Goal: Transaction & Acquisition: Book appointment/travel/reservation

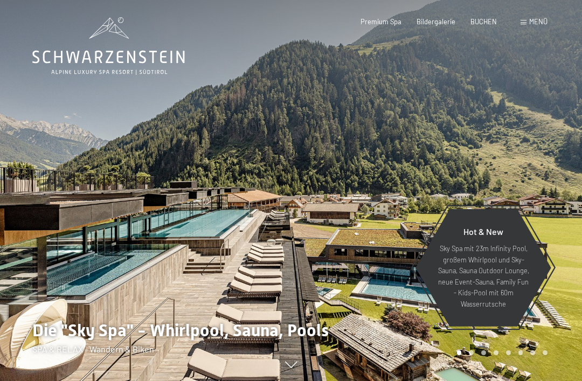
click at [488, 22] on span "BUCHEN" at bounding box center [483, 21] width 26 height 9
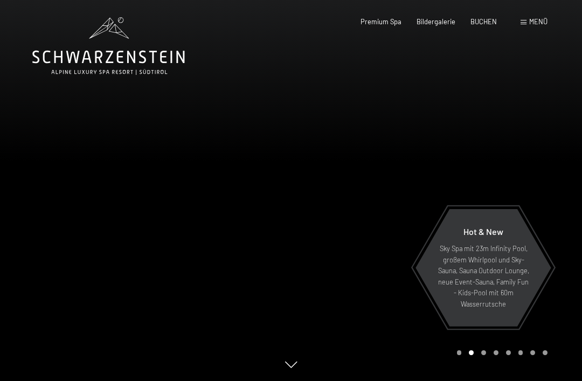
click at [487, 22] on span "BUCHEN" at bounding box center [483, 21] width 26 height 9
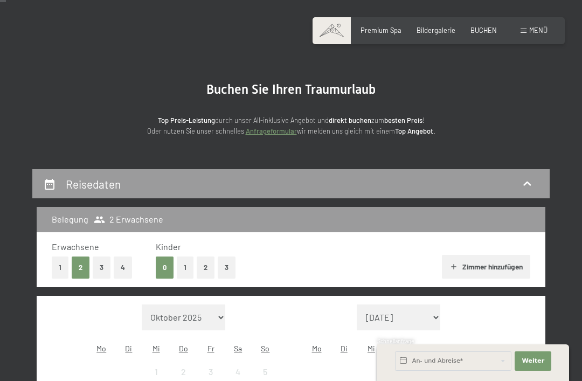
scroll to position [34, 0]
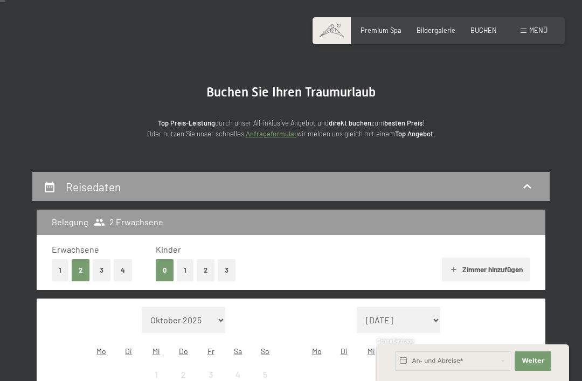
click at [88, 193] on div "Reisedaten" at bounding box center [95, 187] width 59 height 16
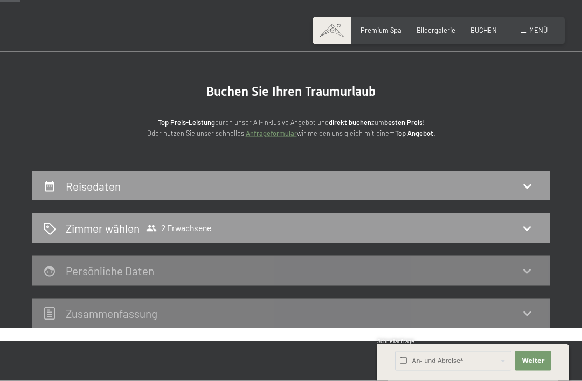
scroll to position [0, 0]
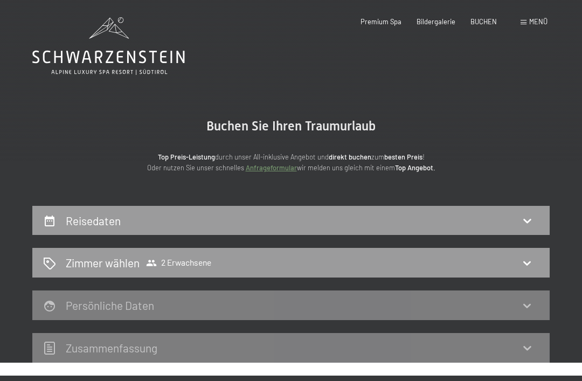
click at [528, 222] on icon at bounding box center [526, 220] width 13 height 13
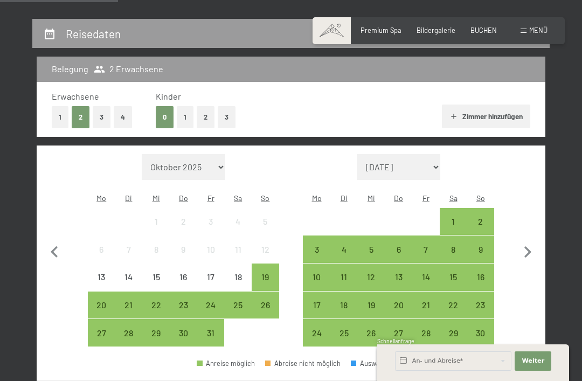
scroll to position [188, 0]
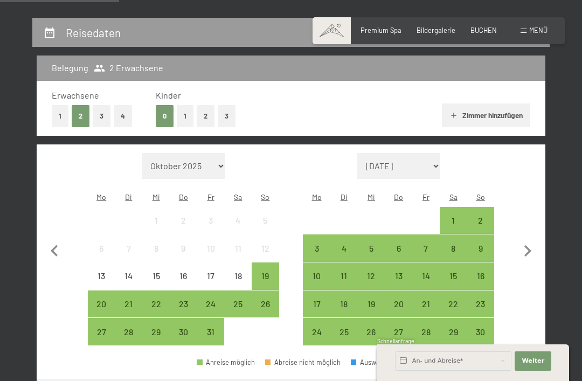
click at [532, 245] on icon "button" at bounding box center [527, 251] width 23 height 23
select select "[DATE]"
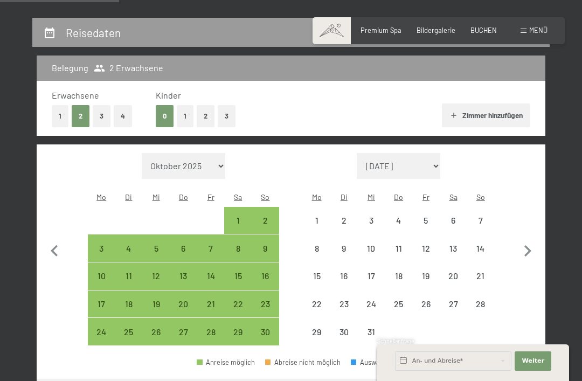
click at [532, 245] on icon "button" at bounding box center [527, 251] width 23 height 23
select select "[DATE]"
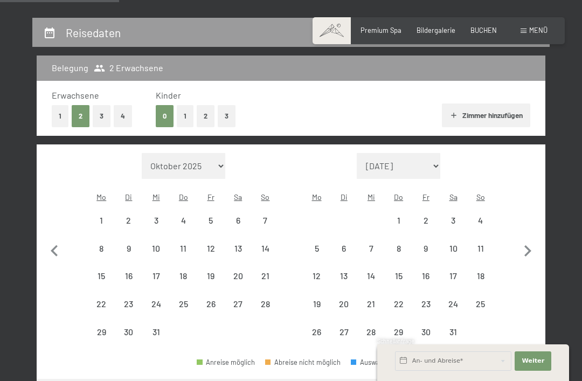
click at [529, 249] on icon "button" at bounding box center [527, 251] width 23 height 23
select select "[DATE]"
click at [528, 248] on icon "button" at bounding box center [527, 251] width 23 height 23
select select "[DATE]"
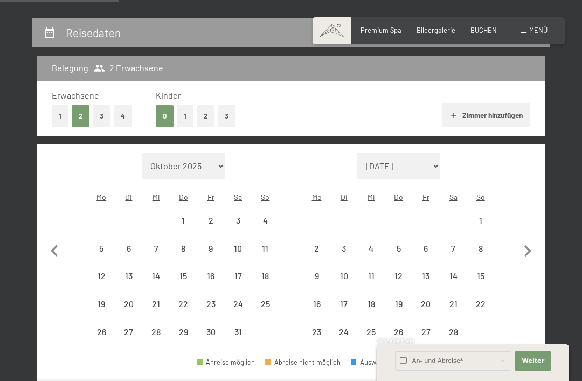
select select "[DATE]"
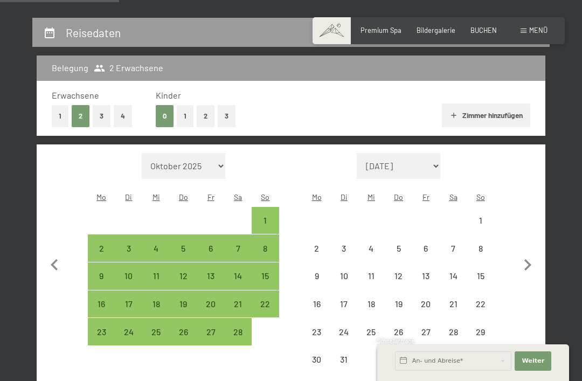
click at [529, 254] on icon "button" at bounding box center [527, 265] width 23 height 23
select select "[DATE]"
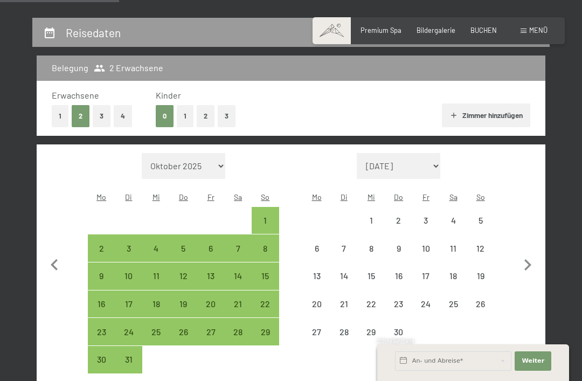
click at [522, 259] on icon "button" at bounding box center [527, 265] width 23 height 23
select select "[DATE]"
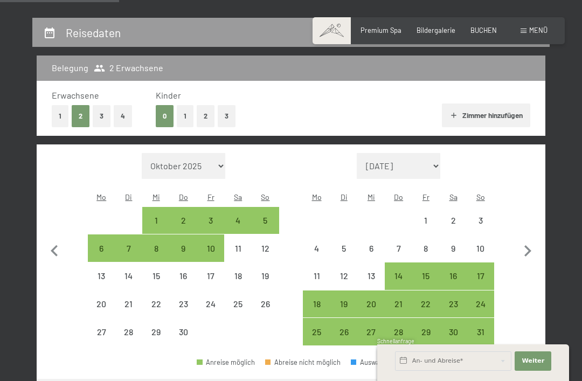
click at [527, 244] on icon "button" at bounding box center [527, 251] width 23 height 23
select select "[DATE]"
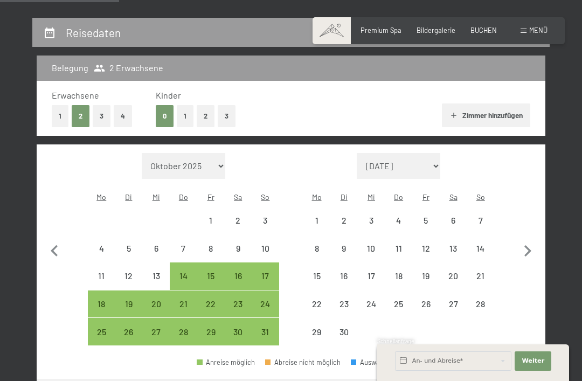
select select "[DATE]"
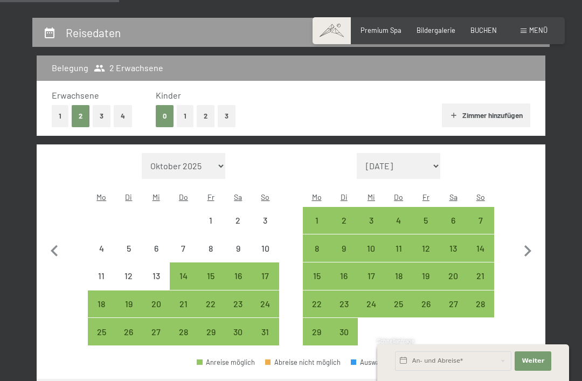
click at [527, 243] on icon "button" at bounding box center [527, 251] width 23 height 23
select select "[DATE]"
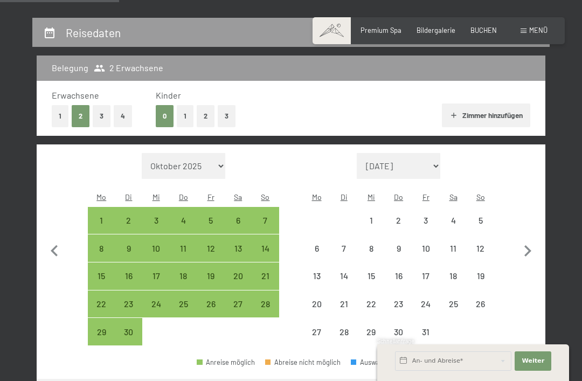
select select "[DATE]"
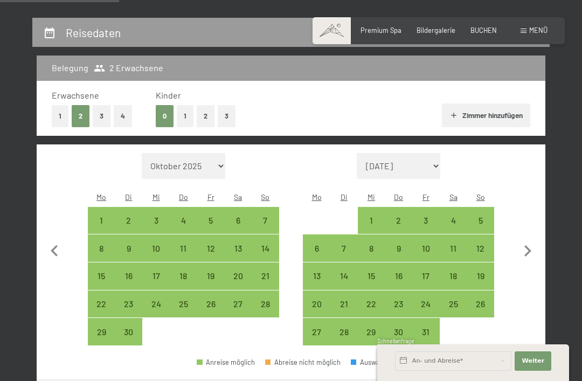
click at [529, 241] on icon "button" at bounding box center [527, 251] width 23 height 23
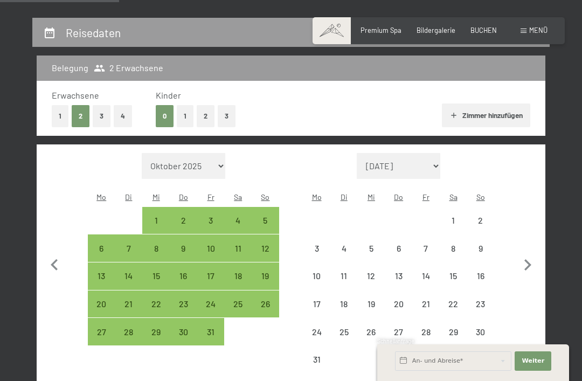
select select "[DATE]"
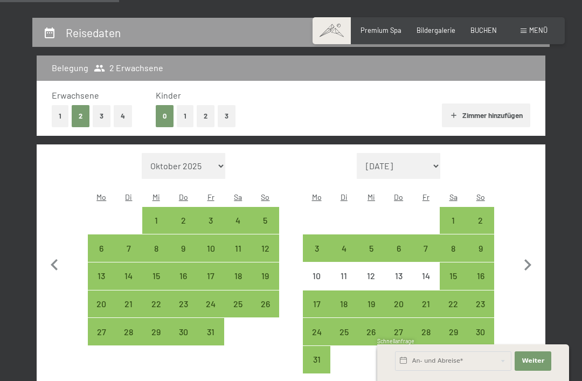
click at [526, 254] on icon "button" at bounding box center [527, 265] width 23 height 23
select select "[DATE]"
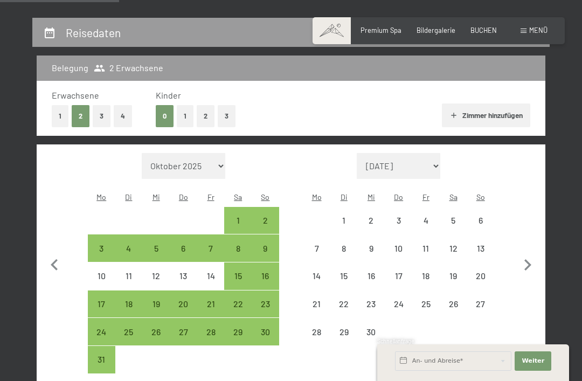
select select "[DATE]"
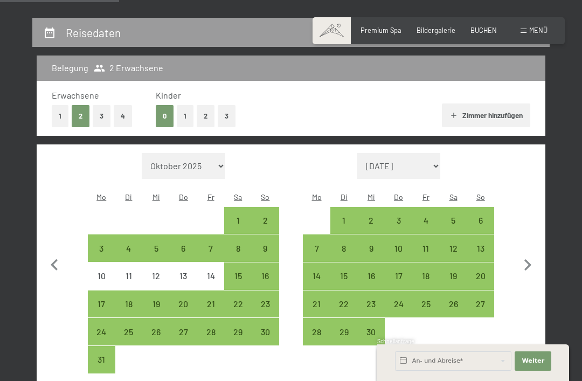
click at [340, 216] on div "1" at bounding box center [343, 228] width 25 height 25
select select "[DATE]"
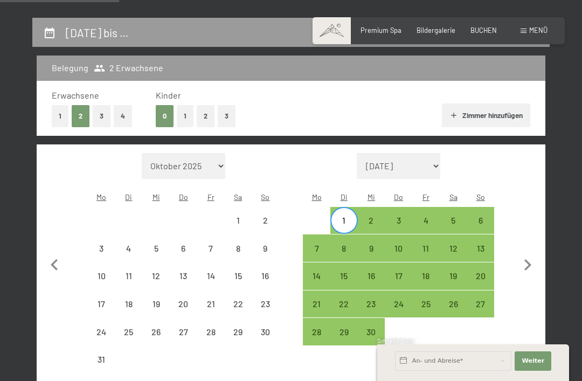
click at [480, 244] on div "13" at bounding box center [479, 256] width 25 height 25
select select "[DATE]"
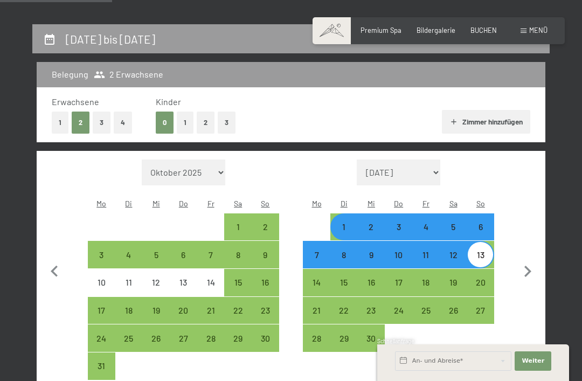
scroll to position [179, 0]
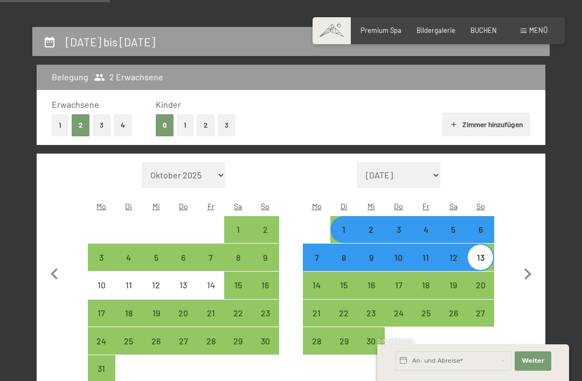
click at [129, 124] on button "4" at bounding box center [123, 125] width 18 height 22
select select "[DATE]"
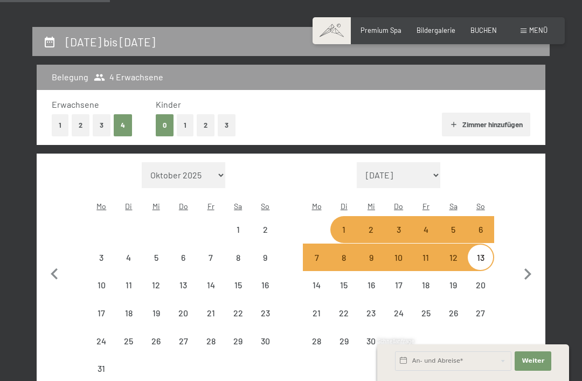
select select "[DATE]"
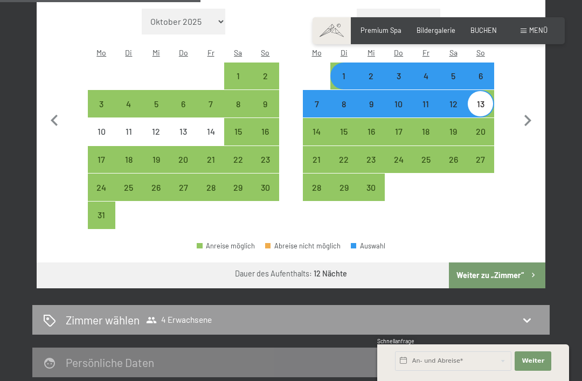
scroll to position [332, 0]
click at [522, 263] on button "Weiter zu „Zimmer“" at bounding box center [497, 276] width 96 height 26
select select "[DATE]"
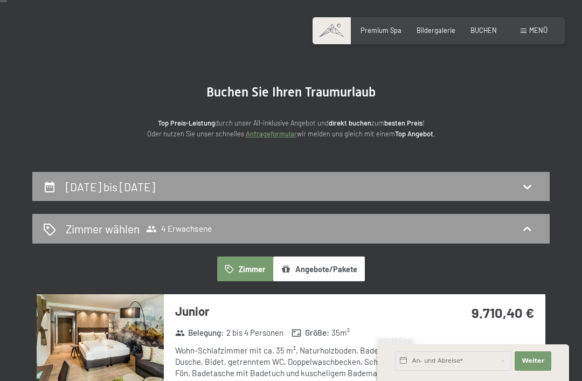
scroll to position [33, 0]
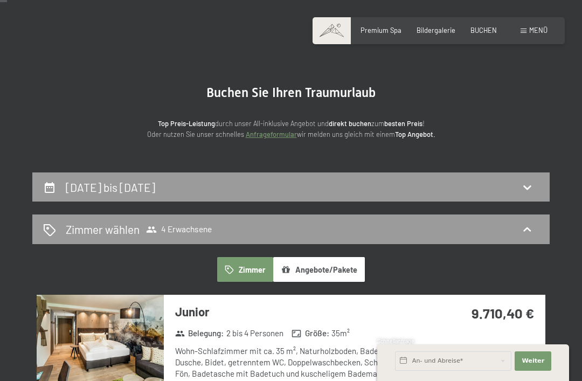
click at [197, 227] on span "4 Erwachsene" at bounding box center [179, 229] width 66 height 11
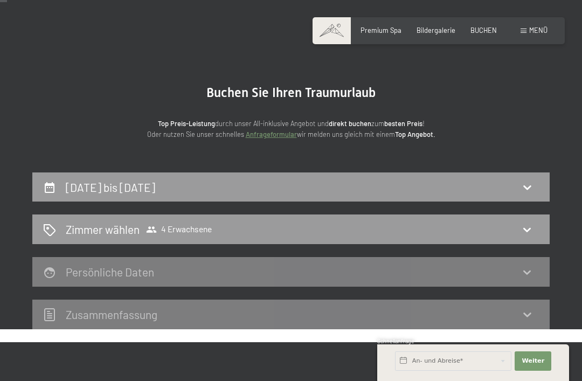
click at [525, 232] on icon at bounding box center [526, 229] width 13 height 13
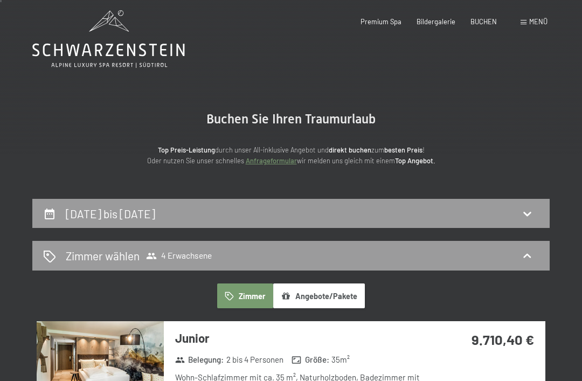
scroll to position [0, 0]
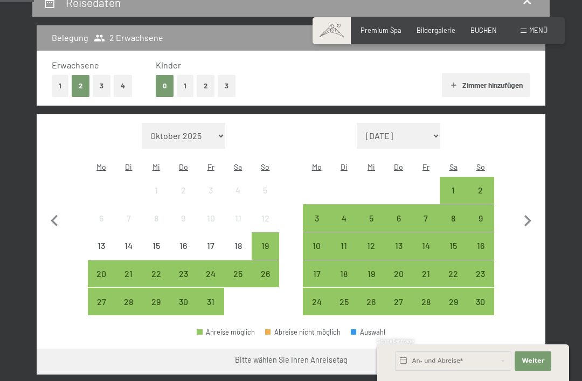
scroll to position [221, 0]
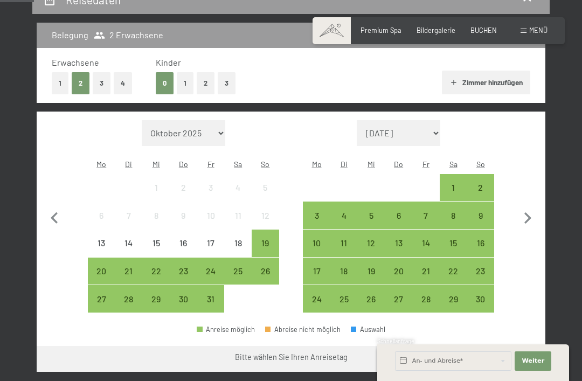
click at [535, 207] on icon "button" at bounding box center [527, 218] width 23 height 23
select select "[DATE]"
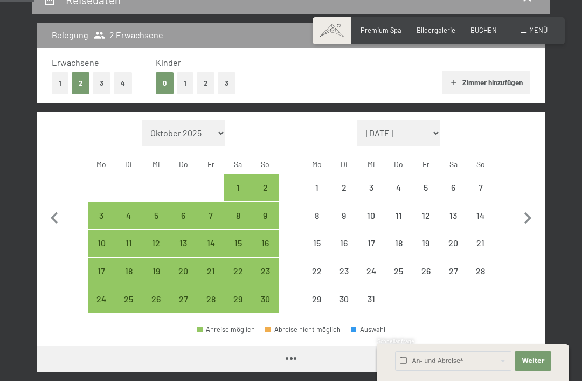
click at [520, 218] on icon "button" at bounding box center [527, 218] width 23 height 23
select select "[DATE]"
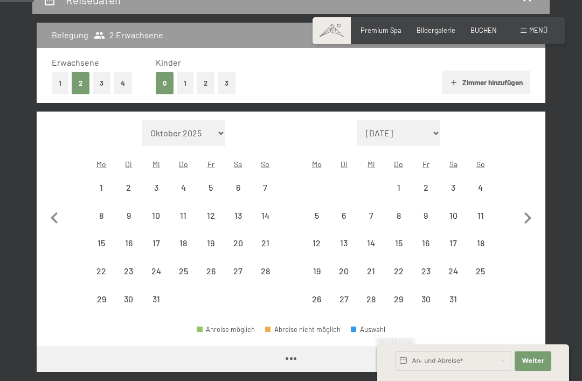
select select "[DATE]"
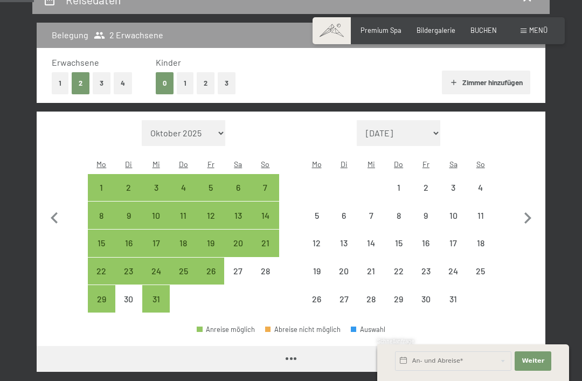
select select "[DATE]"
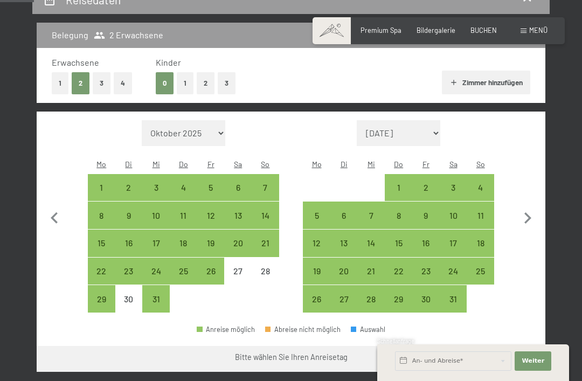
click at [526, 212] on icon "button" at bounding box center [527, 218] width 23 height 23
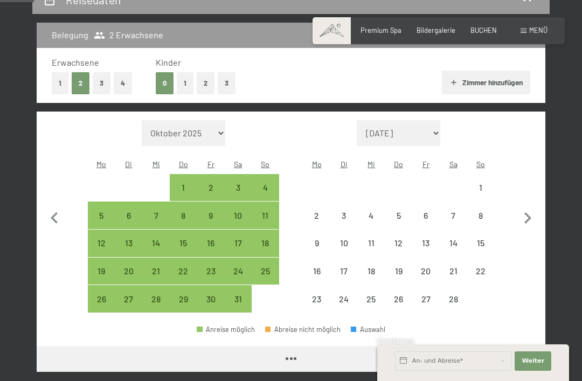
click at [525, 212] on icon "button" at bounding box center [527, 218] width 23 height 23
click at [526, 214] on icon "button" at bounding box center [527, 218] width 23 height 23
select select "[DATE]"
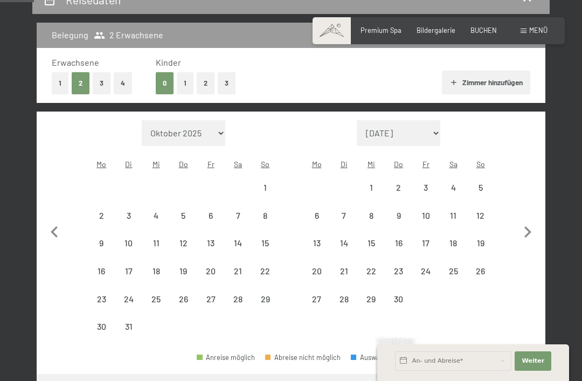
click at [522, 225] on icon "button" at bounding box center [527, 232] width 23 height 23
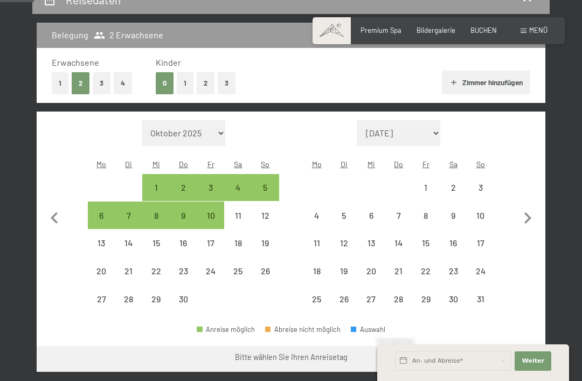
select select "[DATE]"
click at [529, 218] on icon "button" at bounding box center [527, 218] width 23 height 23
select select "[DATE]"
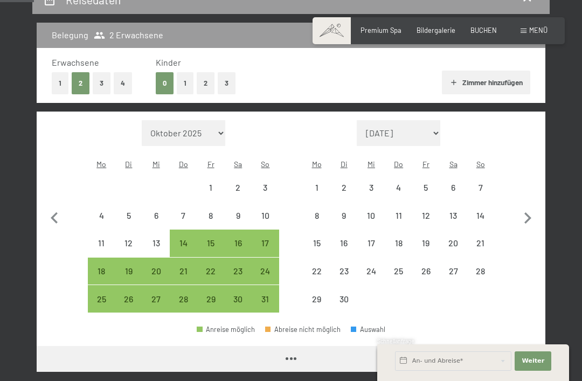
click at [529, 218] on icon "button" at bounding box center [527, 218] width 23 height 23
select select "[DATE]"
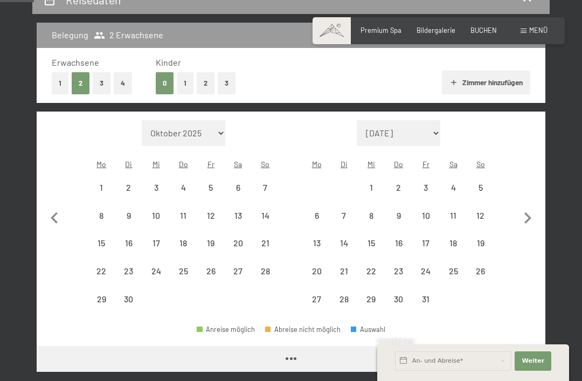
select select "[DATE]"
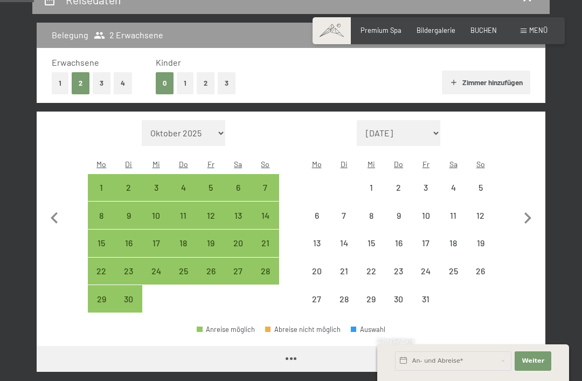
click at [527, 221] on icon "button" at bounding box center [527, 218] width 23 height 23
select select "[DATE]"
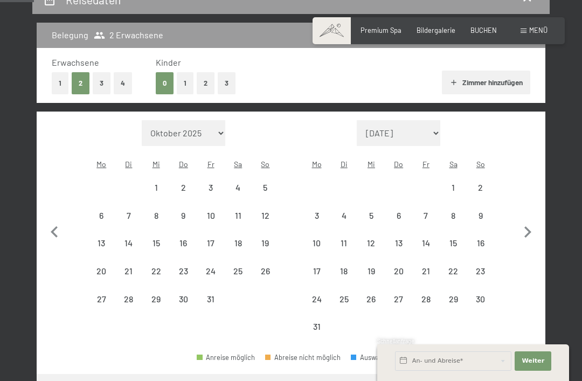
select select "[DATE]"
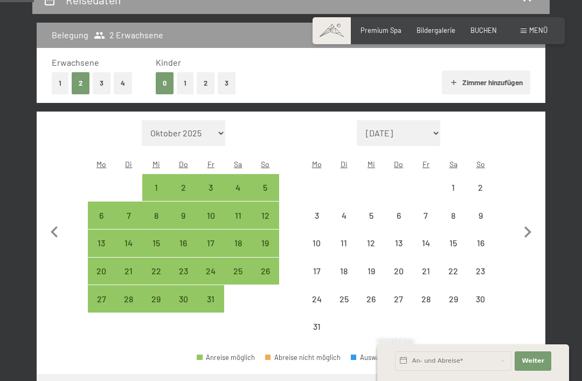
click at [529, 212] on button "button" at bounding box center [527, 230] width 23 height 221
select select "[DATE]"
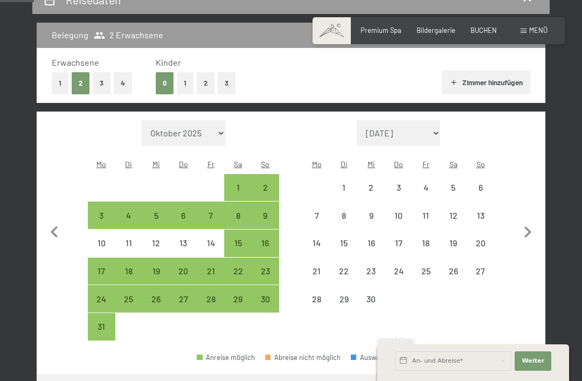
select select "[DATE]"
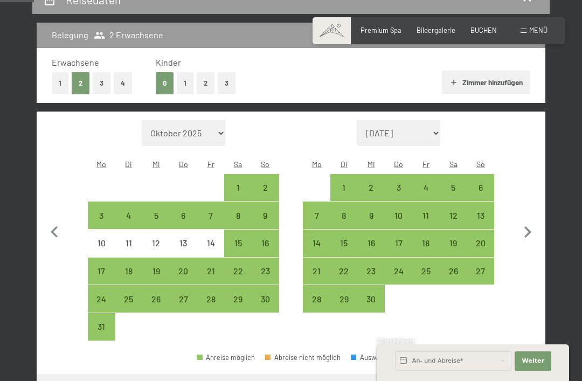
click at [344, 183] on div "1" at bounding box center [343, 195] width 25 height 25
select select "[DATE]"
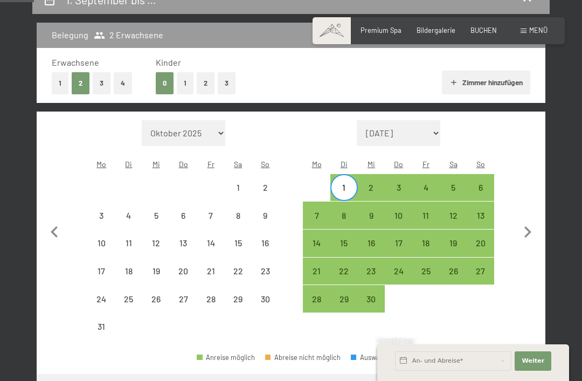
click at [477, 211] on div "13" at bounding box center [479, 223] width 25 height 25
select select "[DATE]"
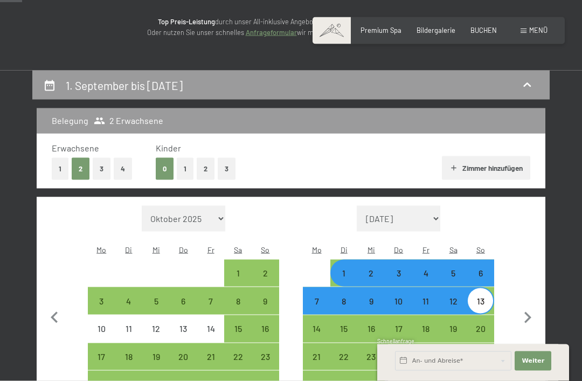
scroll to position [136, 0]
click at [126, 167] on button "4" at bounding box center [123, 168] width 18 height 22
select select "[DATE]"
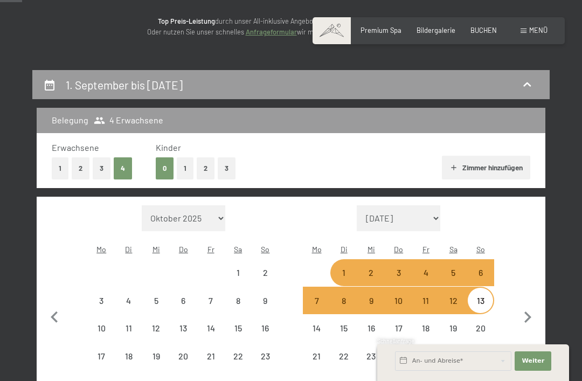
select select "[DATE]"
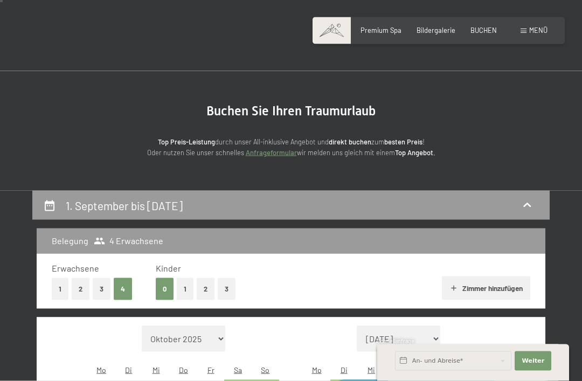
scroll to position [16, 0]
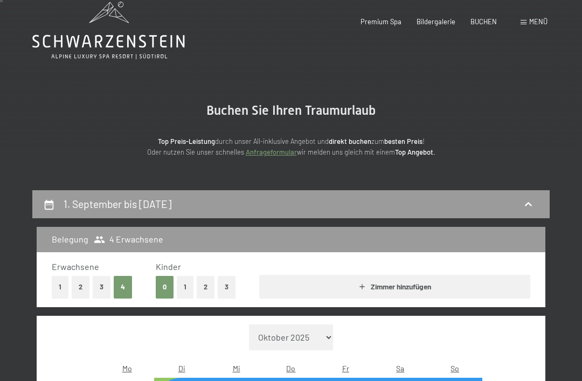
select select "2026-10-01"
select select "[DATE]"
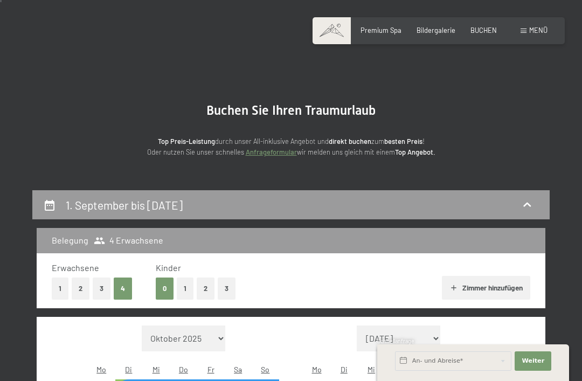
select select "[DATE]"
select select "2026-10-01"
